Goal: Navigation & Orientation: Find specific page/section

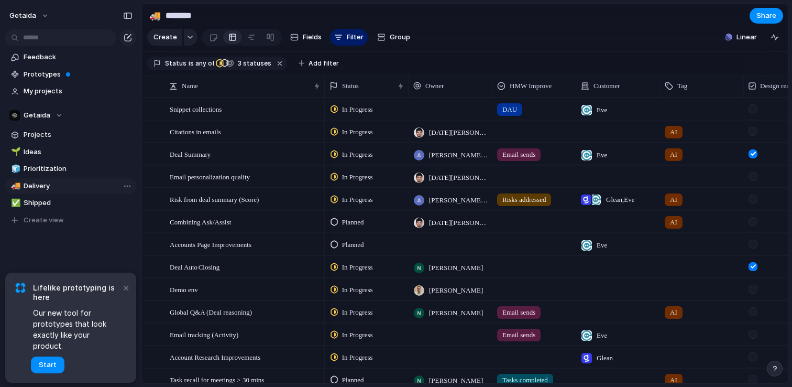
click at [91, 182] on span "Delivery" at bounding box center [78, 186] width 109 height 10
click at [84, 170] on span "Prioritization" at bounding box center [78, 168] width 109 height 10
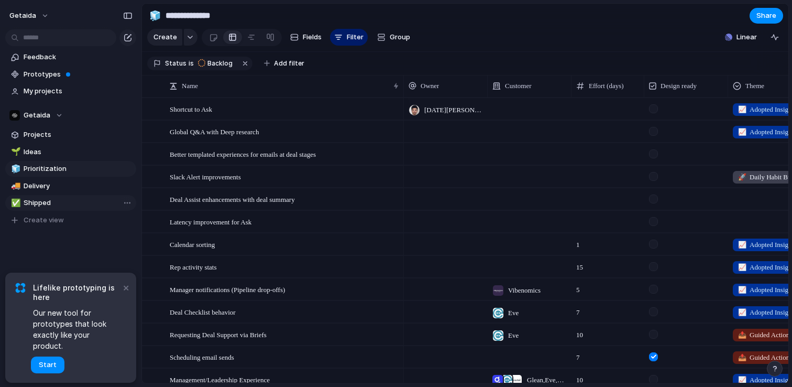
click at [74, 196] on link "✅ Shipped" at bounding box center [70, 203] width 131 height 16
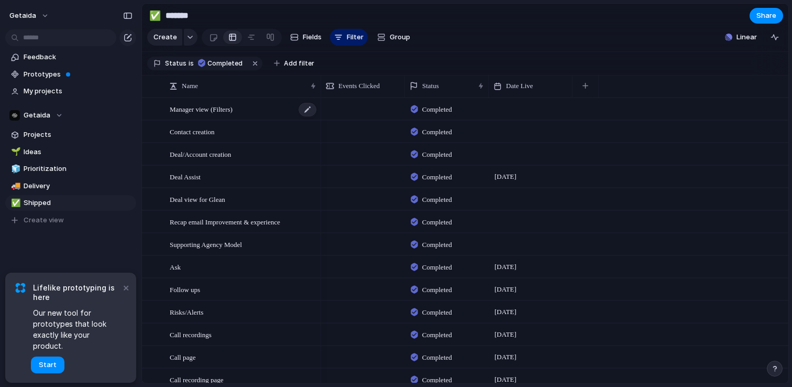
click at [209, 111] on span "Manager view (Filters)" at bounding box center [201, 109] width 63 height 12
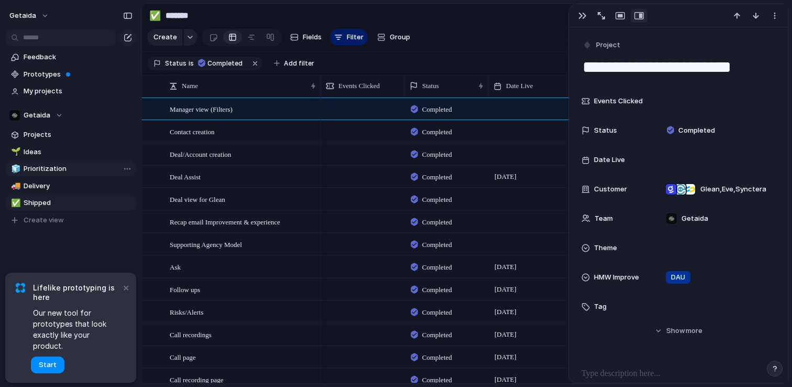
click at [68, 169] on span "Prioritization" at bounding box center [78, 168] width 109 height 10
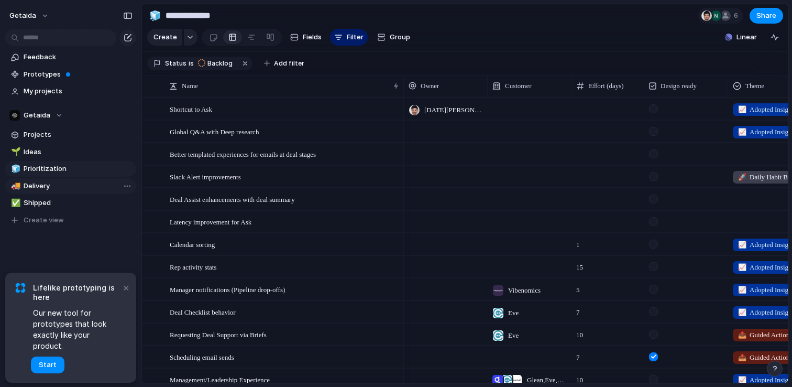
click at [71, 180] on link "🚚 Delivery" at bounding box center [70, 186] width 131 height 16
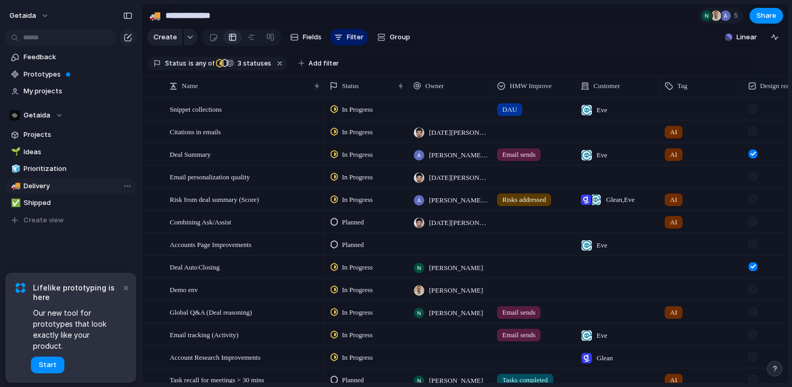
type input "********"
click at [215, 108] on span "Snippet collections" at bounding box center [196, 109] width 52 height 12
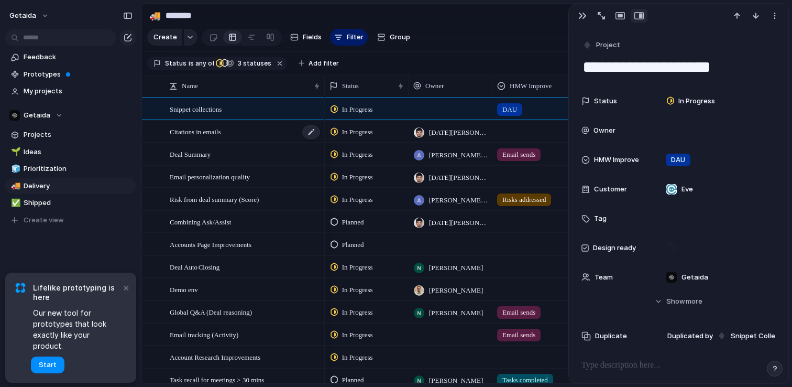
click at [211, 128] on span "Citations in emails" at bounding box center [195, 131] width 51 height 12
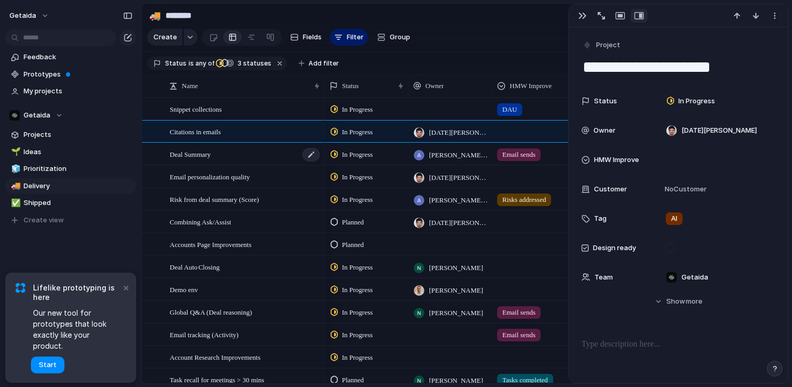
click at [211, 149] on span "Deal Summary" at bounding box center [190, 154] width 41 height 12
type textarea "**********"
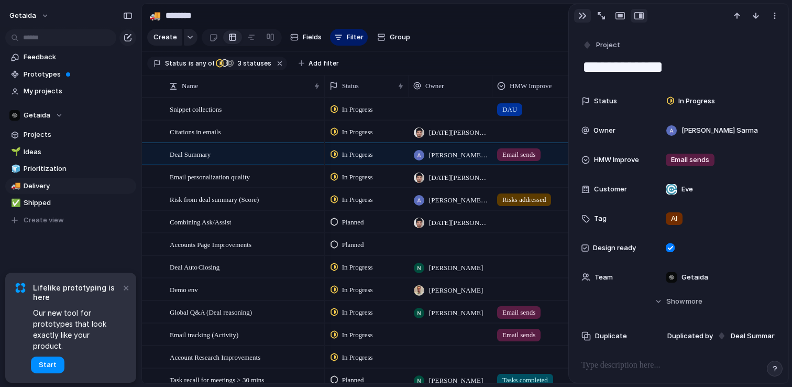
click at [581, 17] on div "button" at bounding box center [582, 16] width 8 height 8
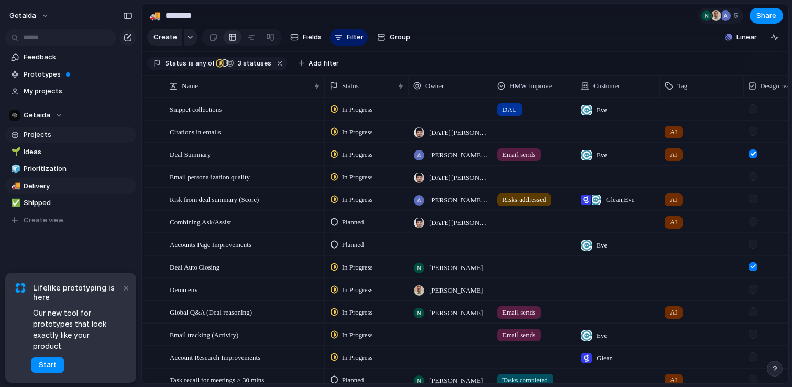
click at [76, 138] on span "Projects" at bounding box center [78, 134] width 109 height 10
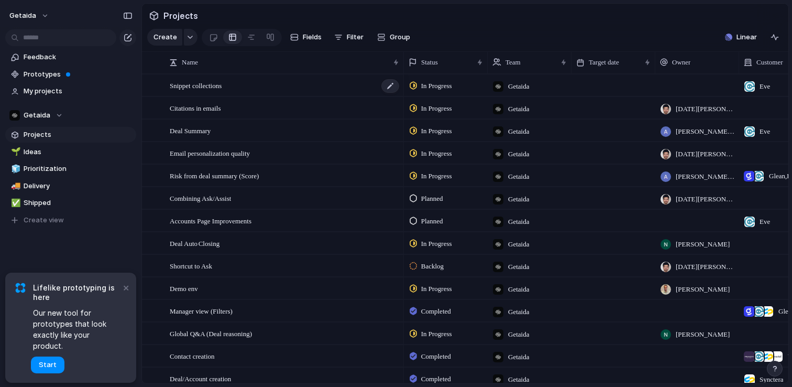
click at [222, 87] on span "Snippet collections" at bounding box center [196, 85] width 52 height 12
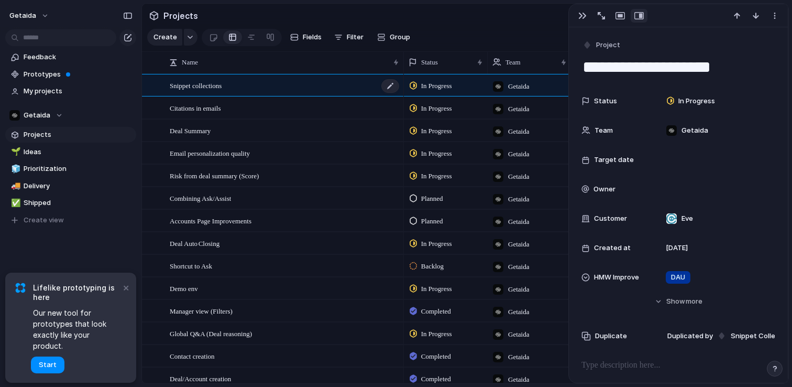
click at [253, 83] on div "Snippet collections" at bounding box center [285, 85] width 230 height 21
click at [220, 85] on span "Snippet collections" at bounding box center [196, 85] width 52 height 12
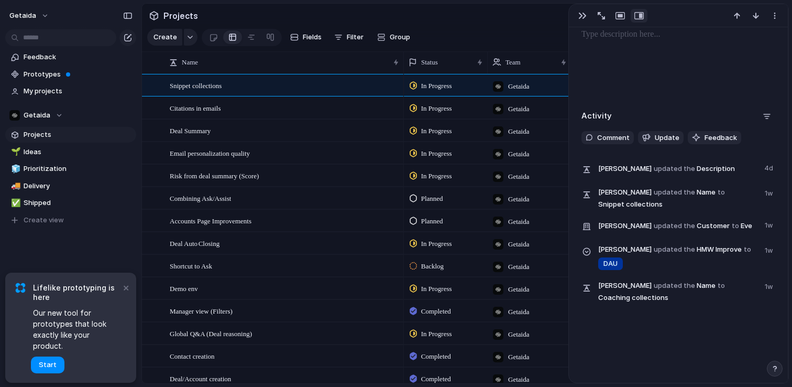
scroll to position [335, 0]
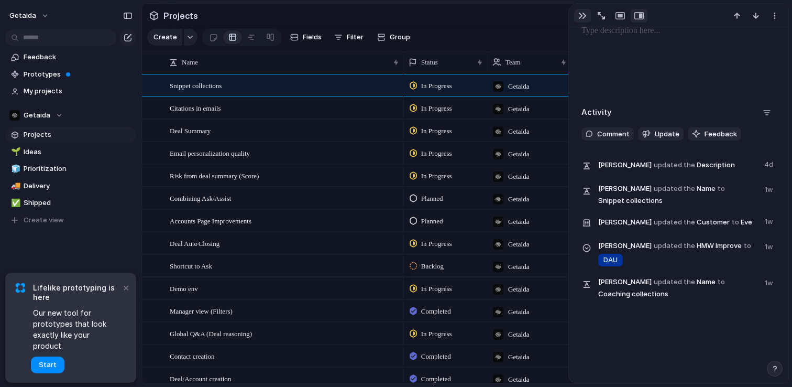
click at [581, 20] on button "button" at bounding box center [582, 16] width 17 height 14
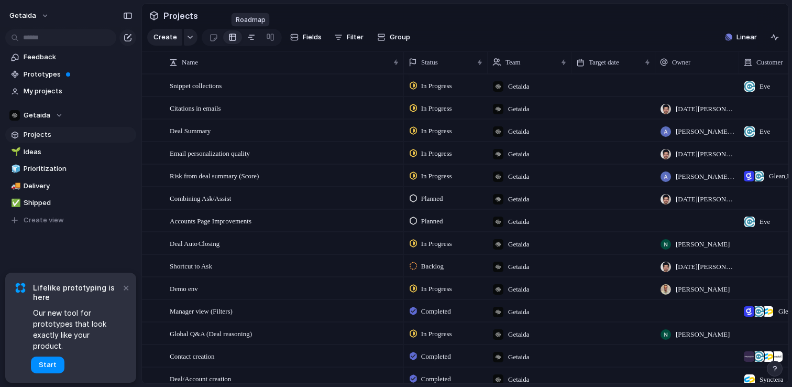
click at [243, 36] on link at bounding box center [251, 37] width 19 height 17
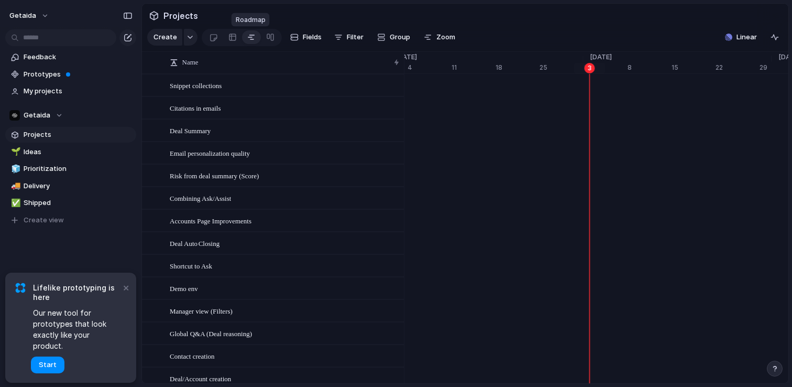
scroll to position [0, 6709]
click at [268, 36] on div at bounding box center [270, 37] width 8 height 17
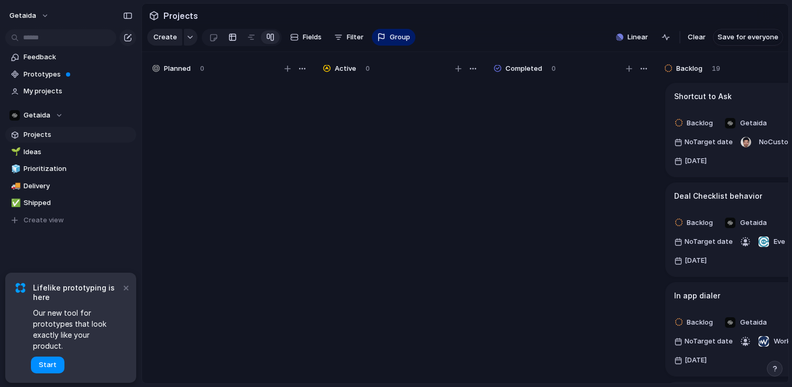
click at [231, 40] on div at bounding box center [232, 37] width 8 height 17
